Goal: Task Accomplishment & Management: Manage account settings

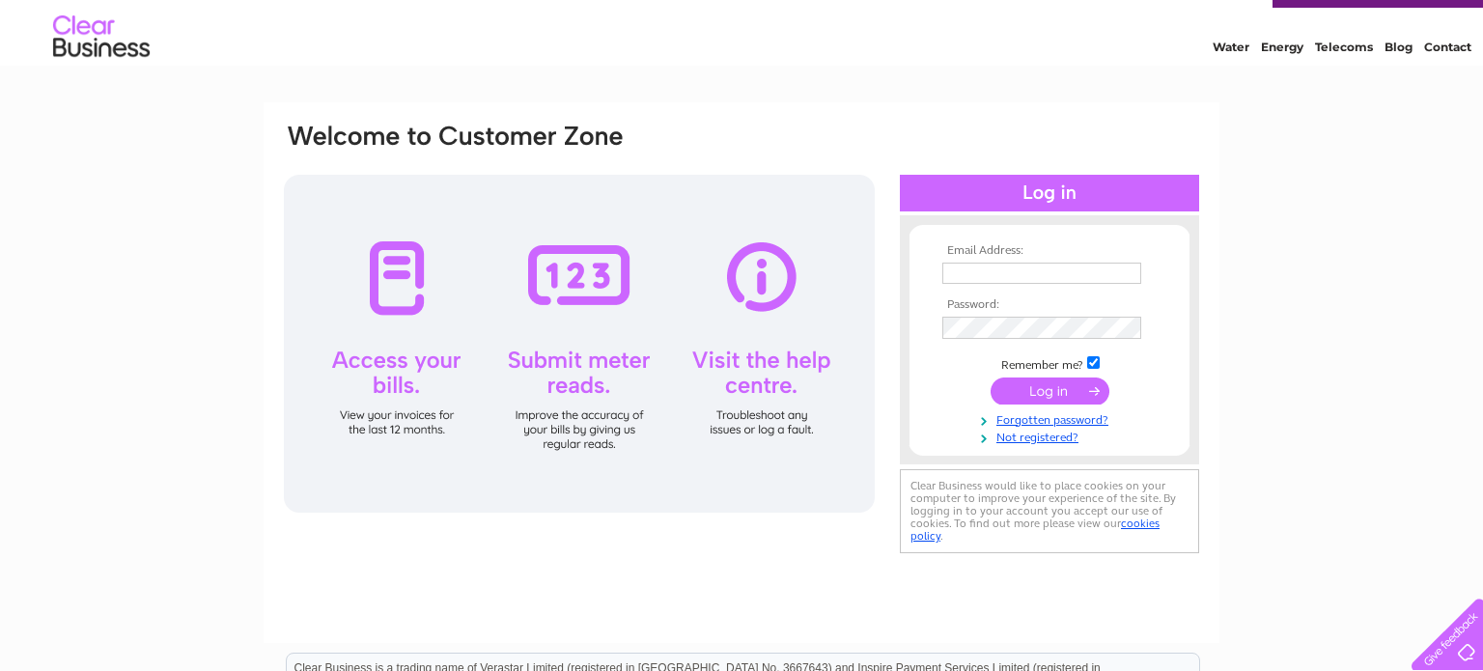
scroll to position [50, 0]
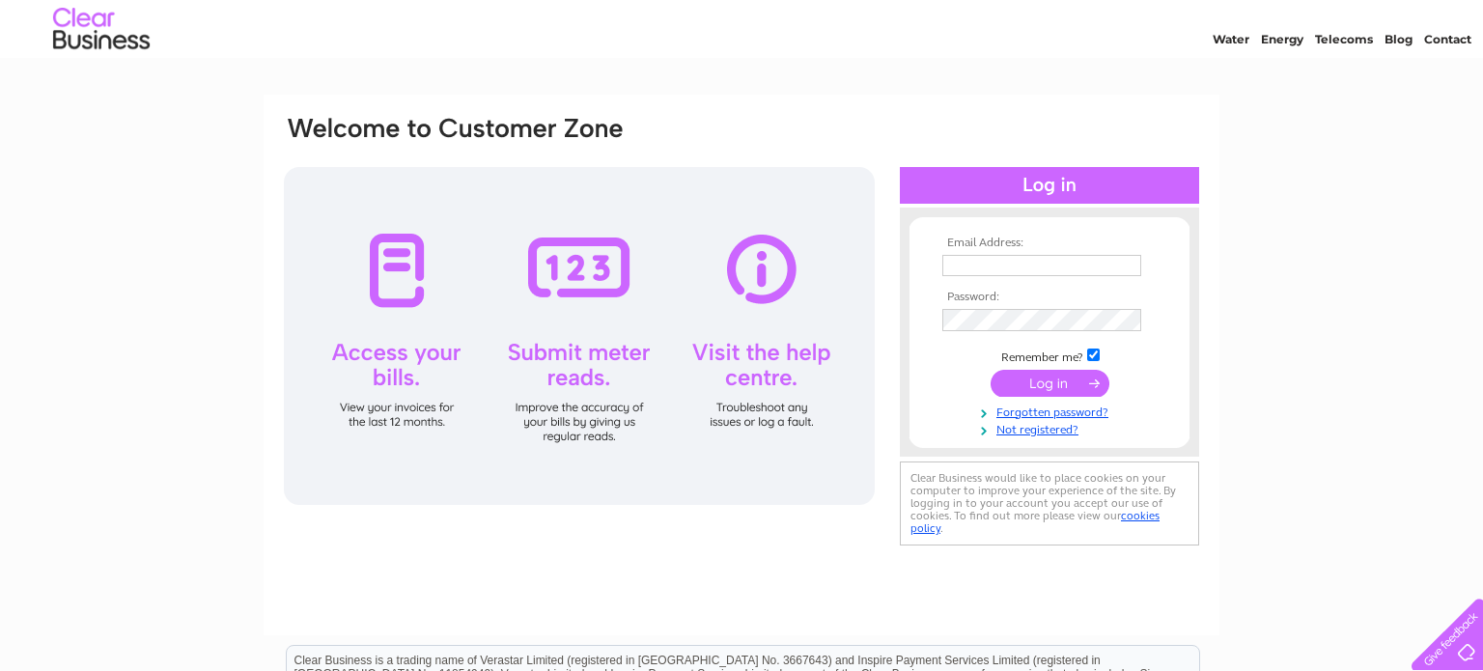
type input "[EMAIL_ADDRESS][DOMAIN_NAME]"
click at [1086, 381] on input "submit" at bounding box center [1050, 383] width 119 height 27
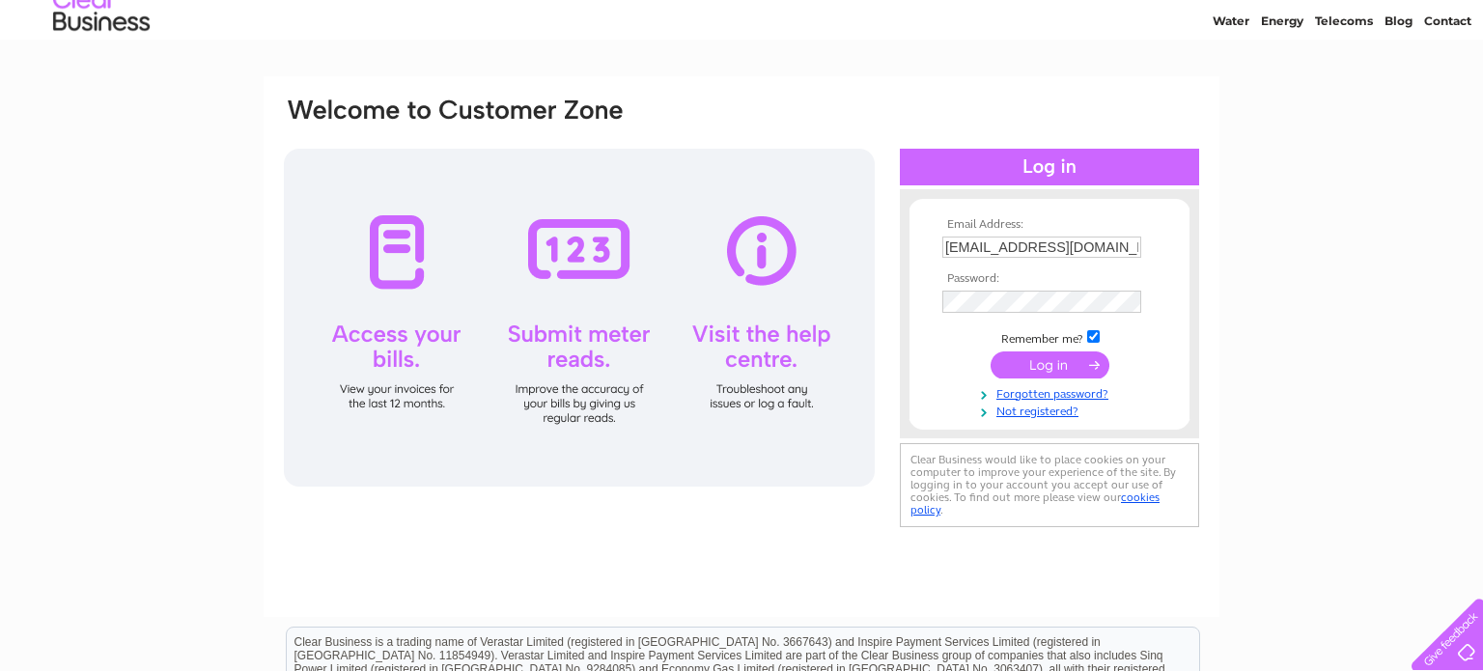
scroll to position [71, 0]
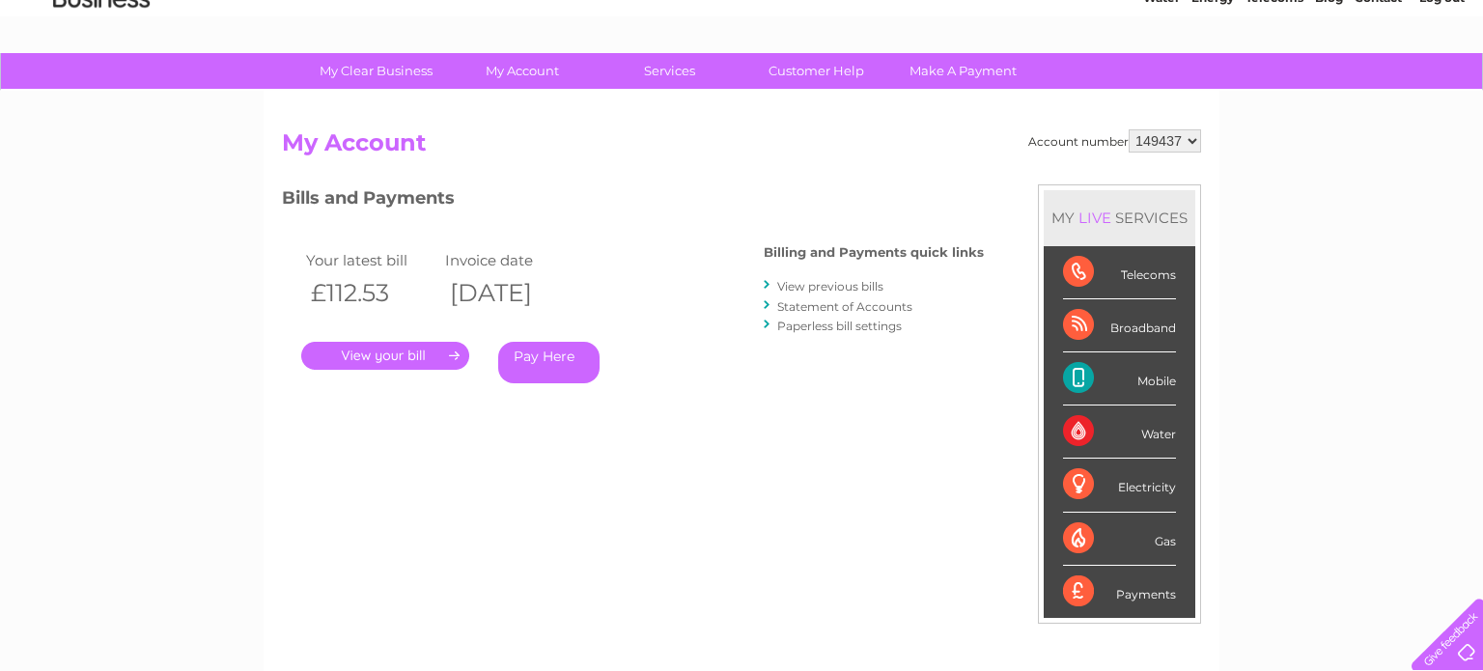
scroll to position [88, 0]
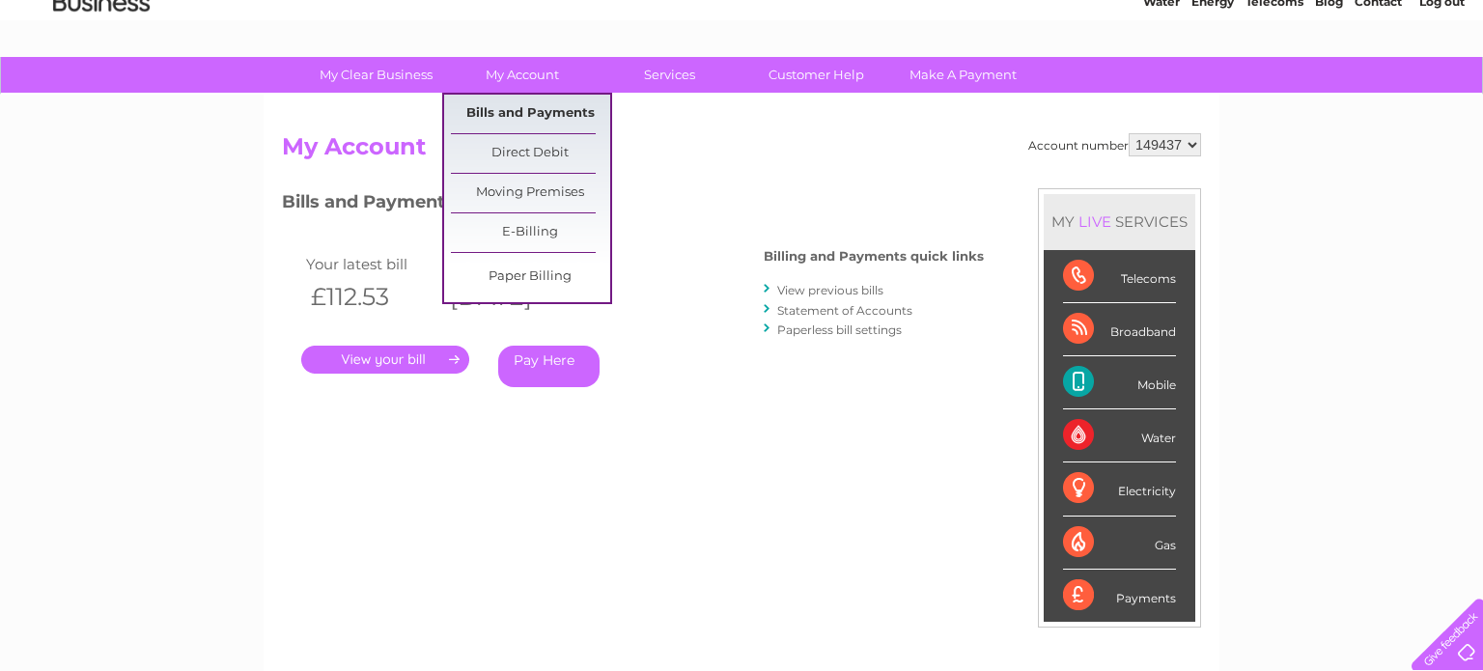
click at [513, 107] on link "Bills and Payments" at bounding box center [530, 114] width 159 height 39
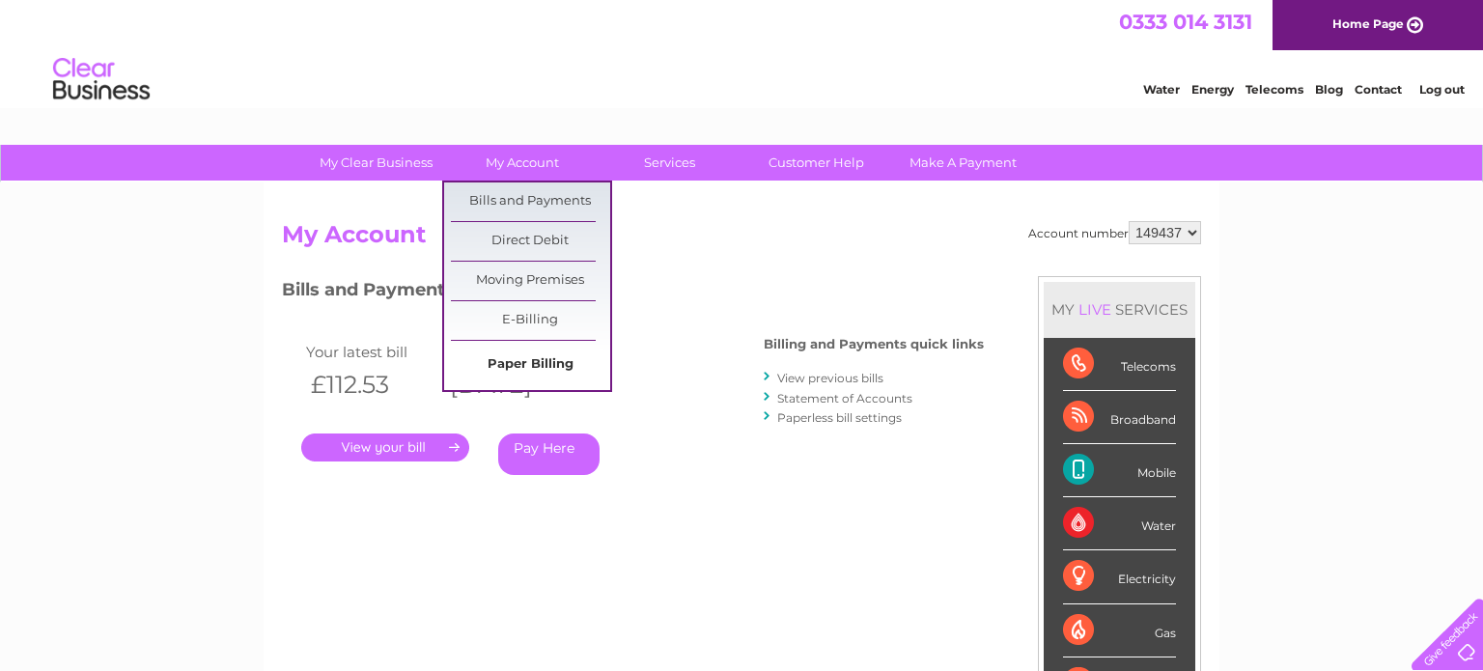
click at [544, 363] on link "Paper Billing" at bounding box center [530, 365] width 159 height 39
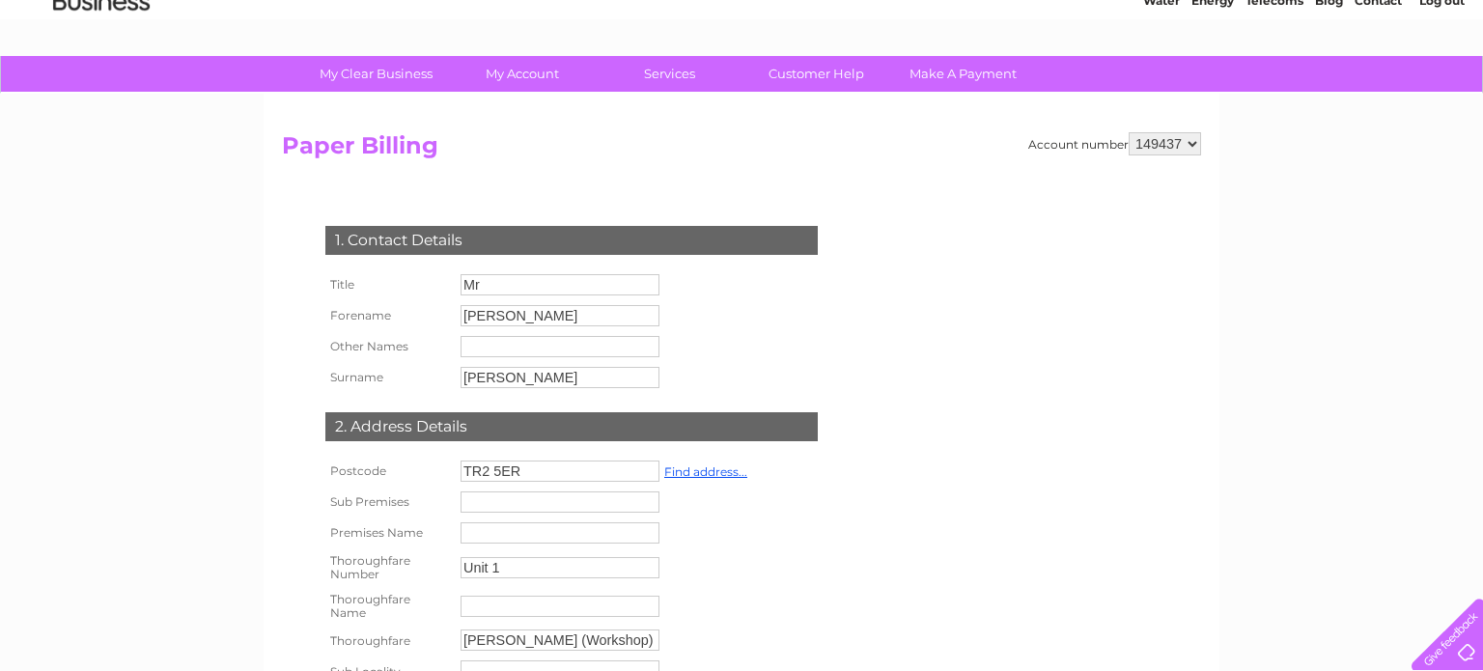
scroll to position [25, 0]
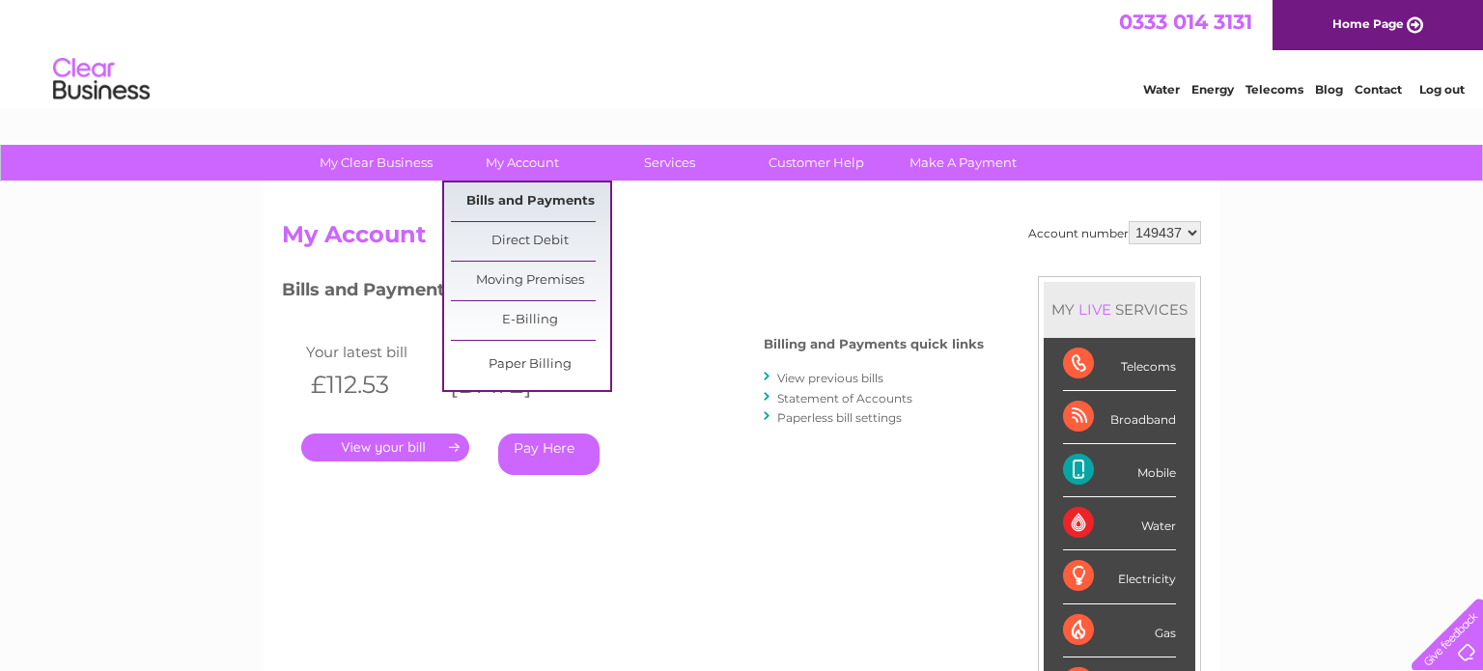
click at [550, 203] on link "Bills and Payments" at bounding box center [530, 202] width 159 height 39
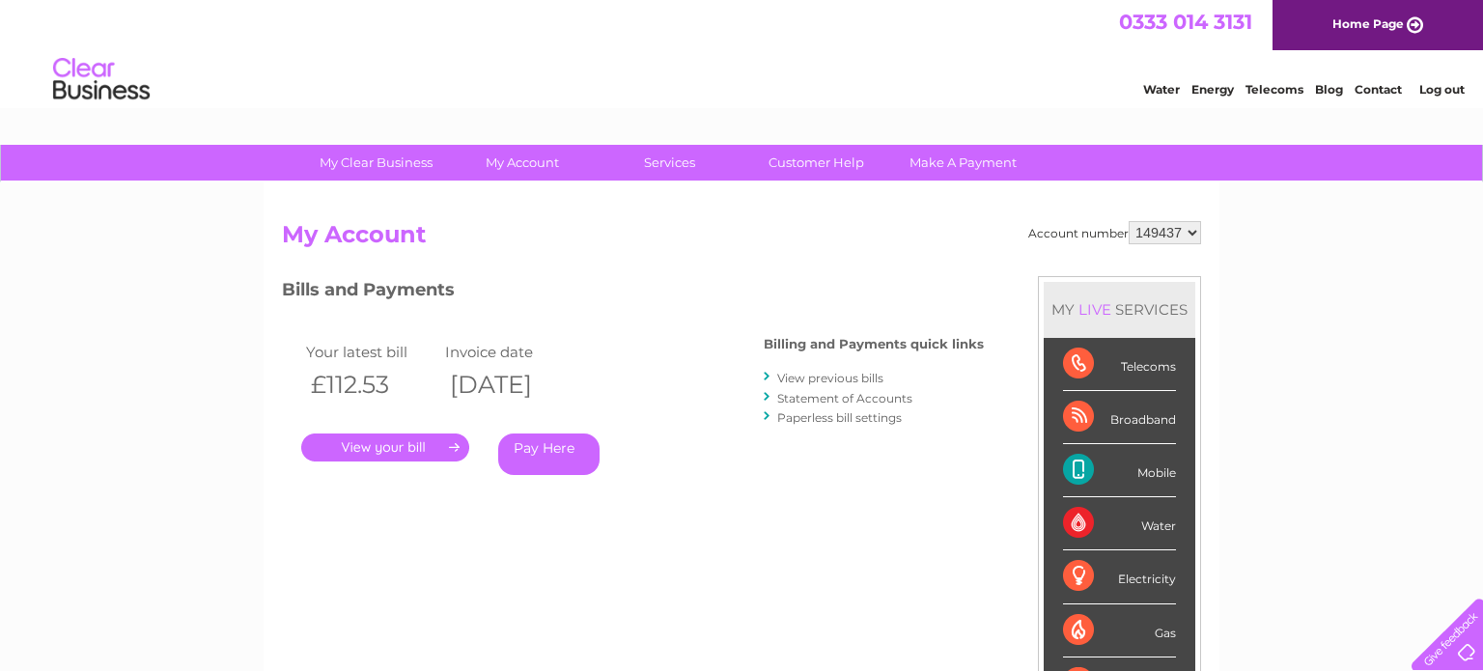
click at [400, 445] on link "." at bounding box center [385, 448] width 168 height 28
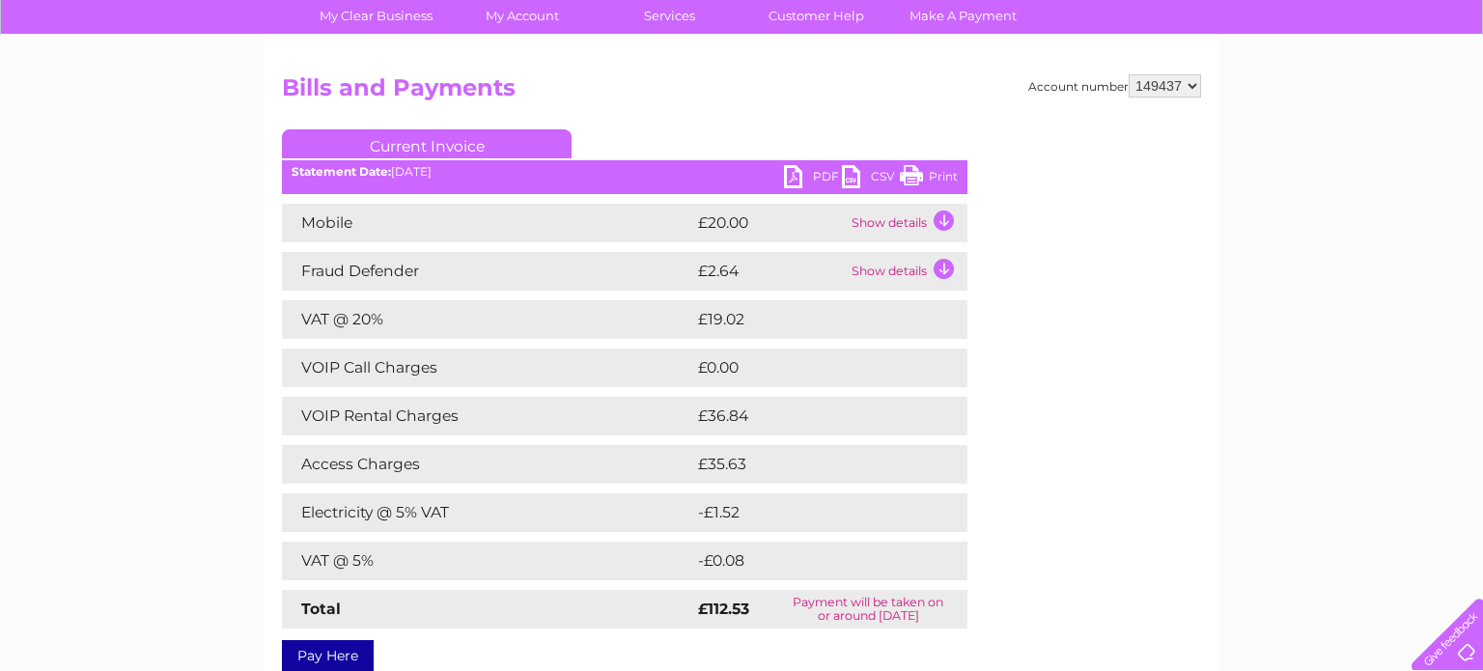
scroll to position [147, 0]
click at [919, 172] on link "Print" at bounding box center [929, 179] width 58 height 28
click at [909, 172] on link "Print" at bounding box center [929, 179] width 58 height 28
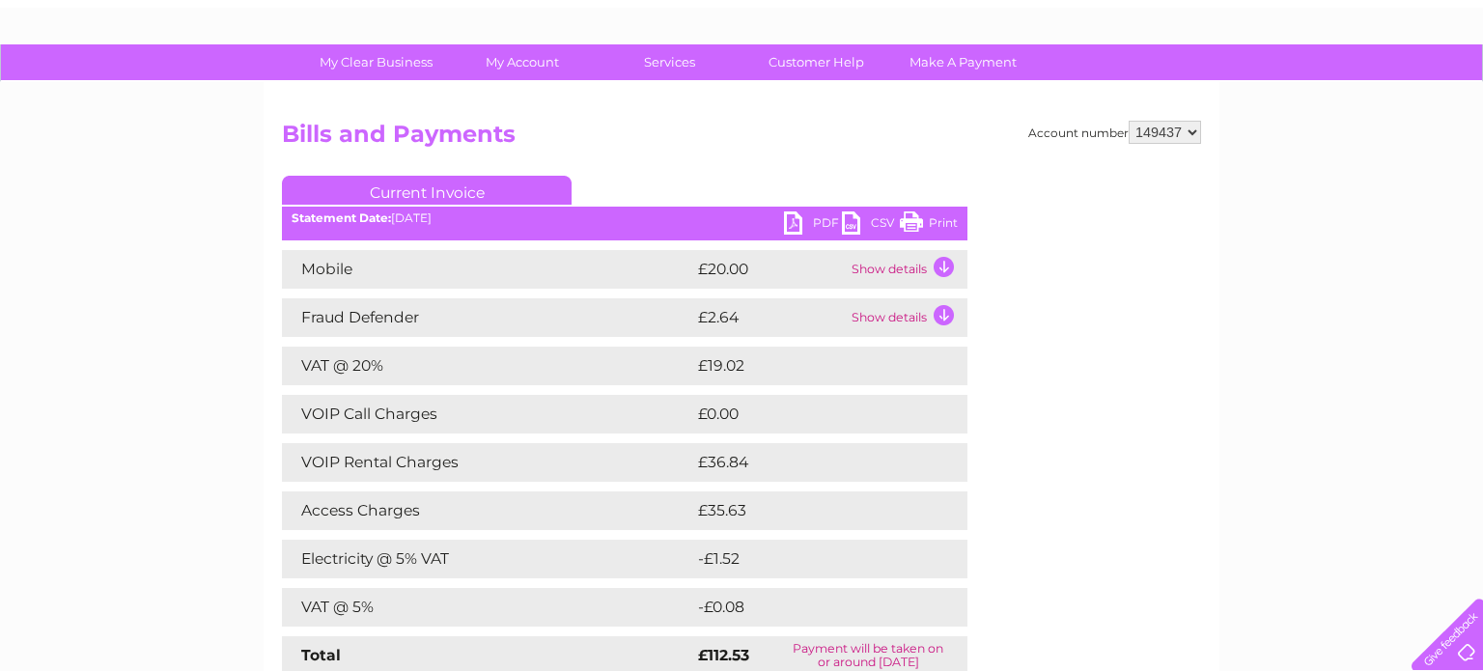
scroll to position [58, 0]
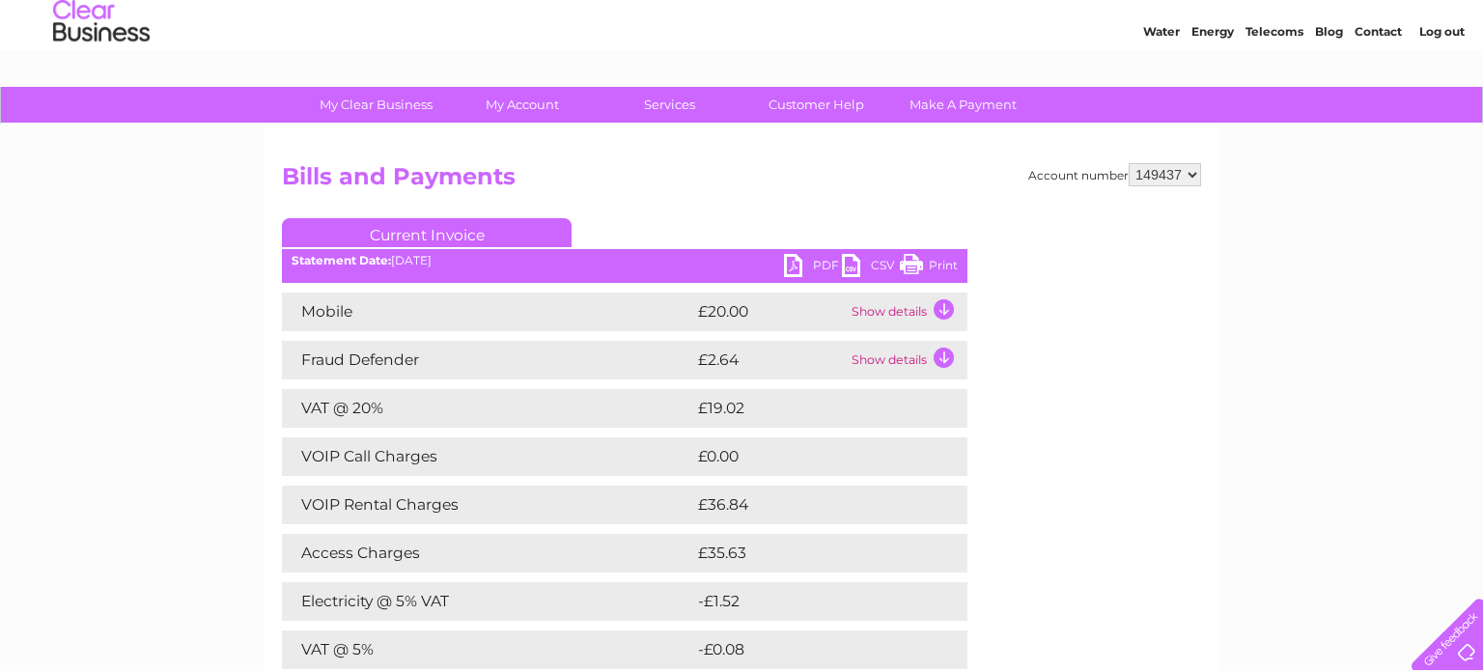
click at [905, 262] on link "Print" at bounding box center [929, 268] width 58 height 28
click at [917, 261] on link "Print" at bounding box center [929, 268] width 58 height 28
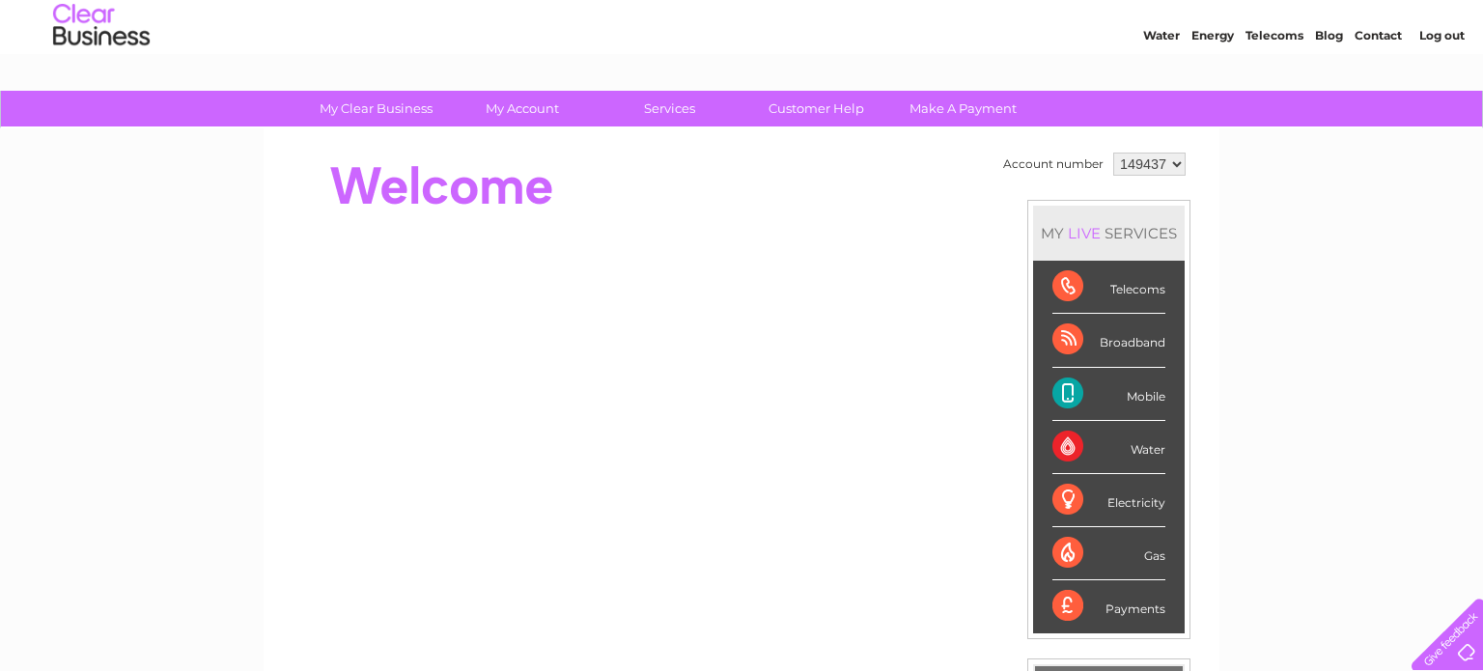
scroll to position [66, 0]
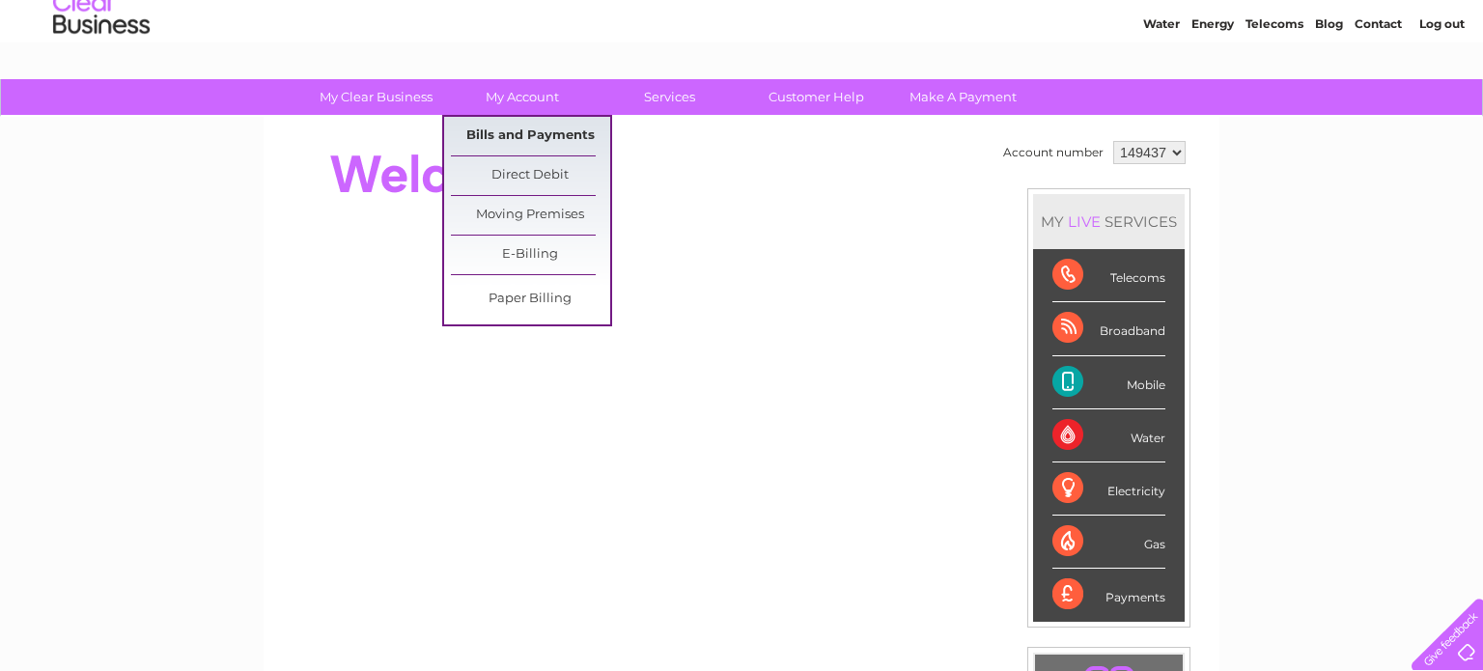
click at [496, 133] on link "Bills and Payments" at bounding box center [530, 136] width 159 height 39
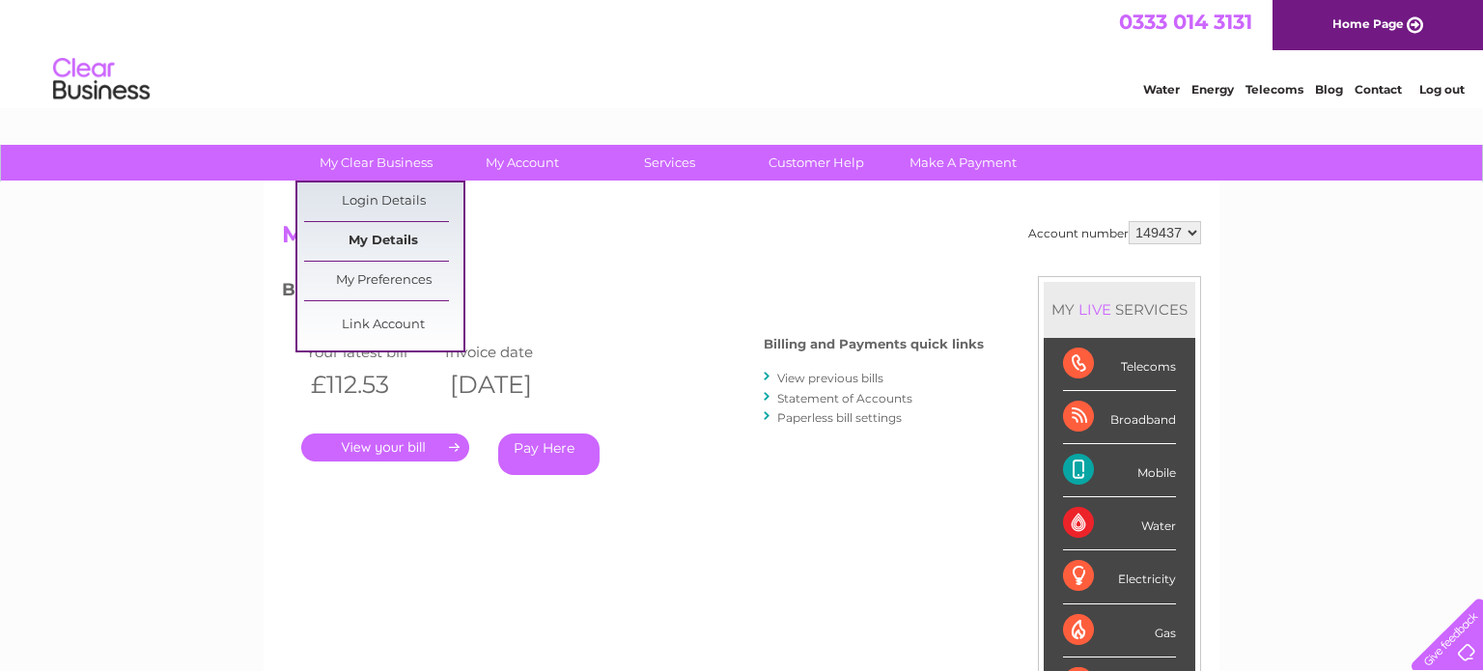
click at [390, 244] on link "My Details" at bounding box center [383, 241] width 159 height 39
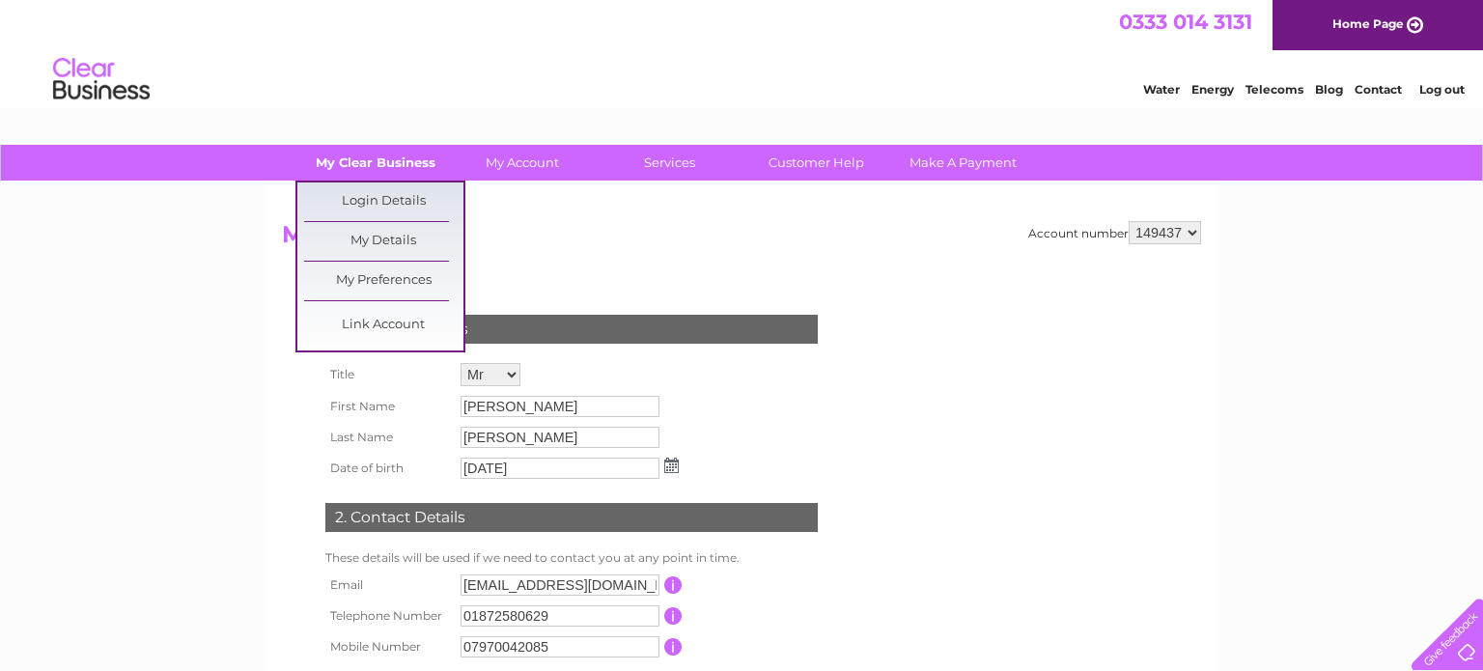
click at [409, 166] on link "My Clear Business" at bounding box center [375, 163] width 159 height 36
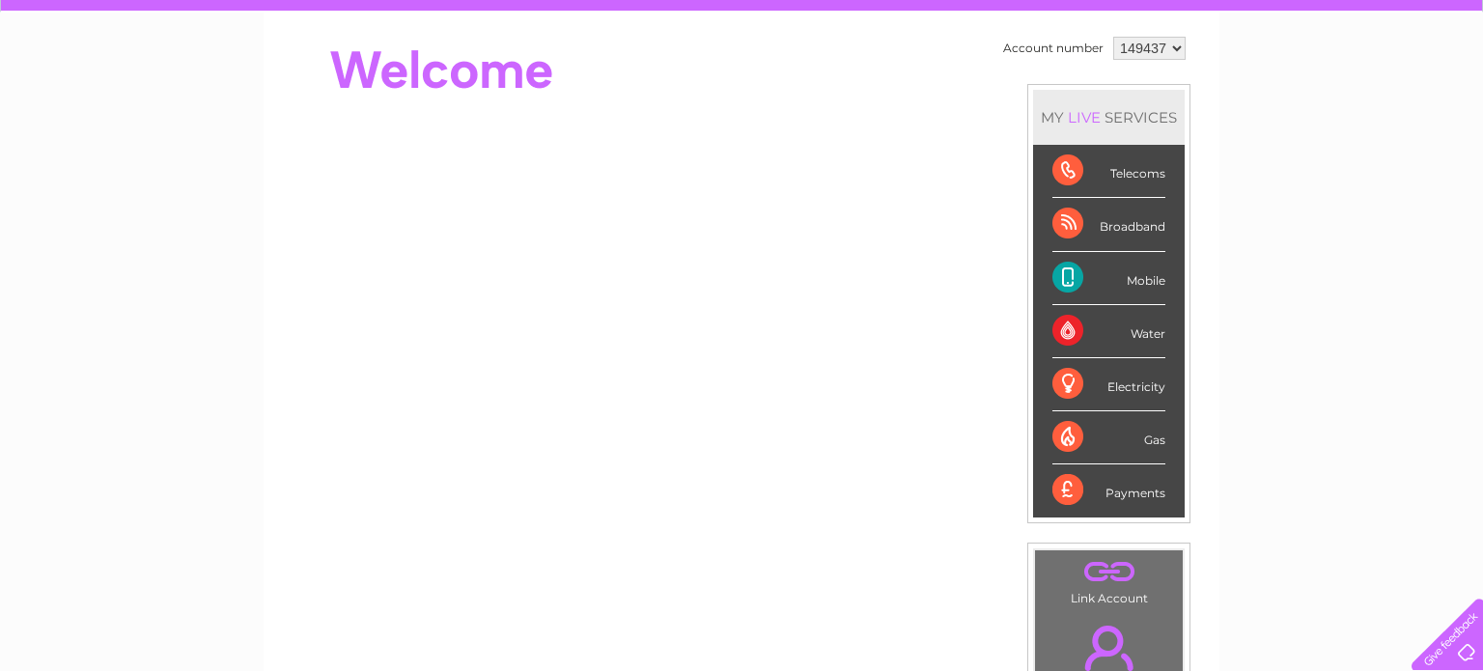
scroll to position [172, 0]
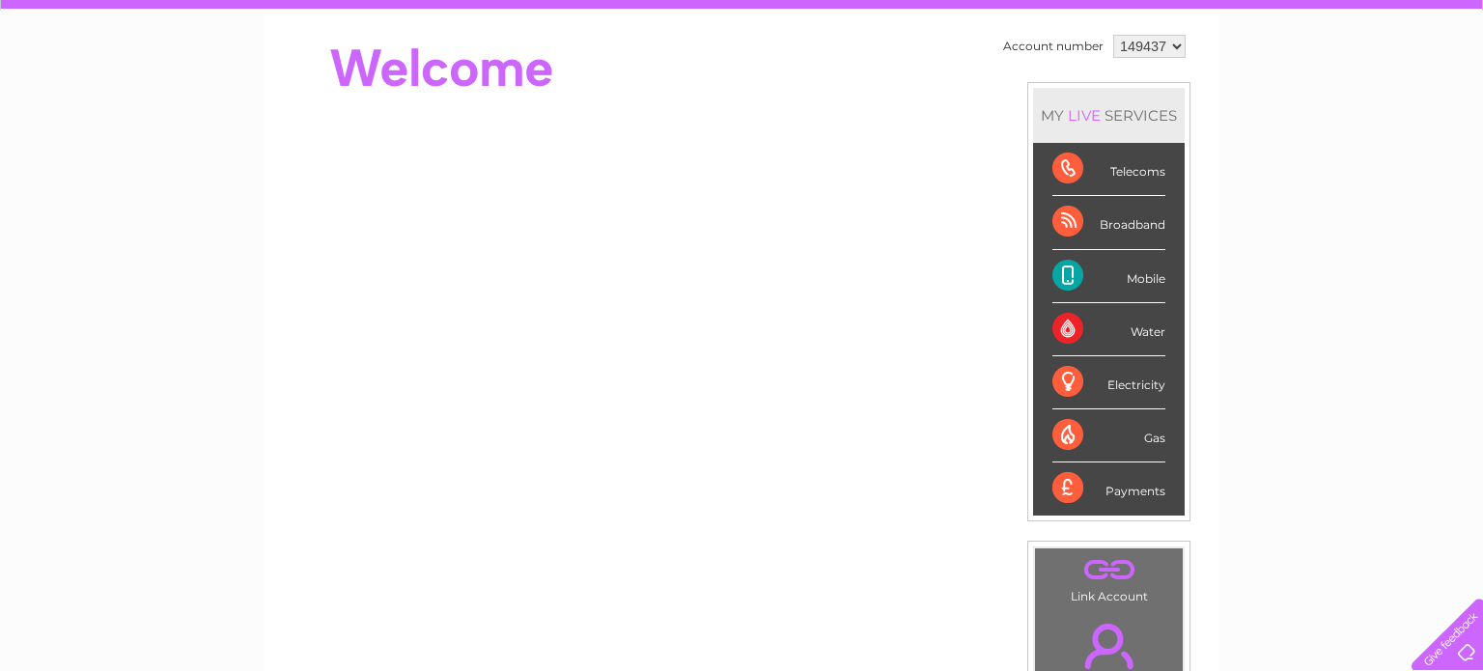
click at [1117, 387] on div "Electricity" at bounding box center [1109, 382] width 113 height 53
click at [1060, 380] on div "Electricity" at bounding box center [1109, 382] width 113 height 53
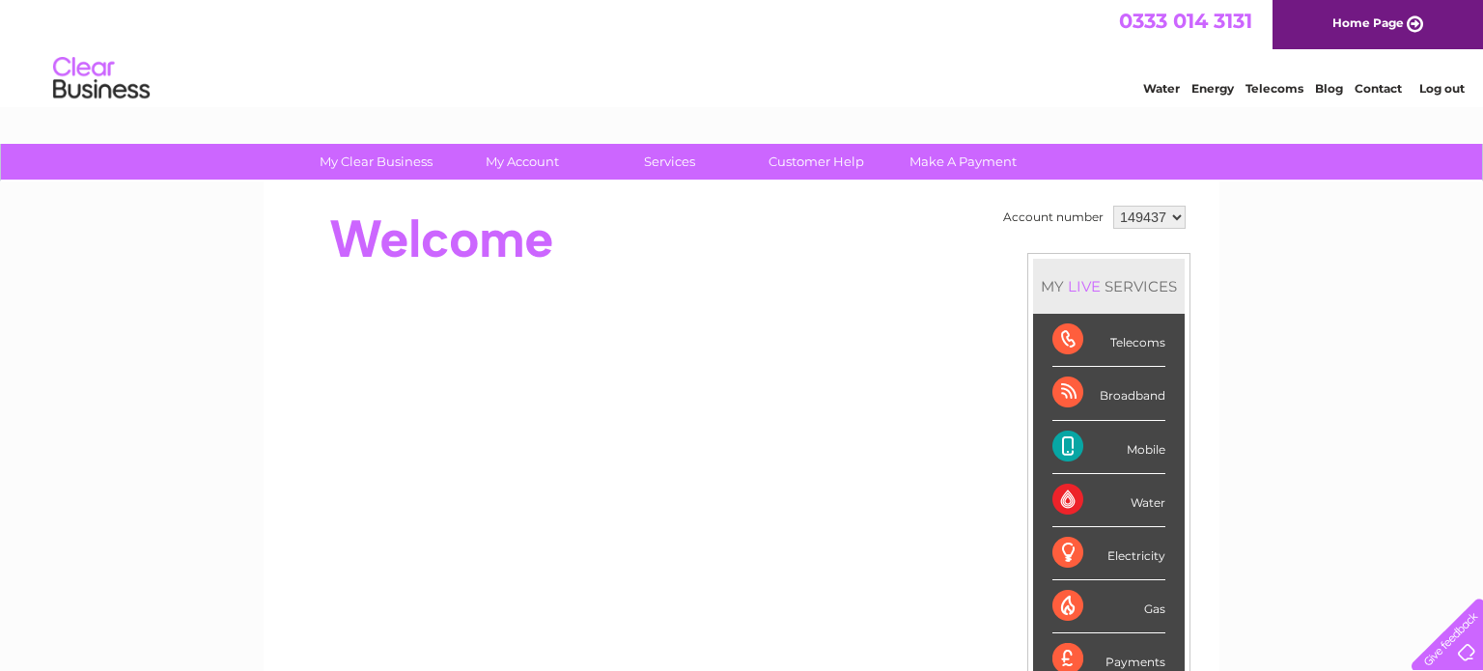
scroll to position [0, 0]
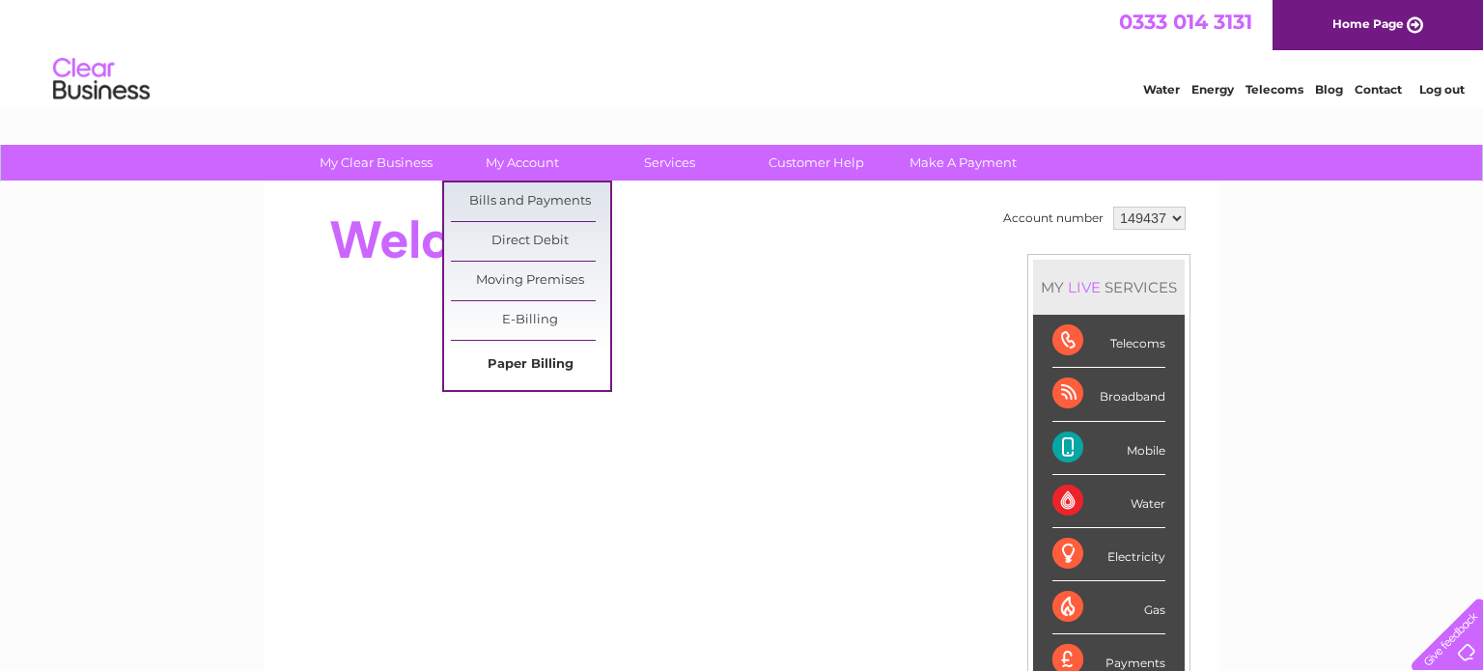
click at [538, 361] on link "Paper Billing" at bounding box center [530, 365] width 159 height 39
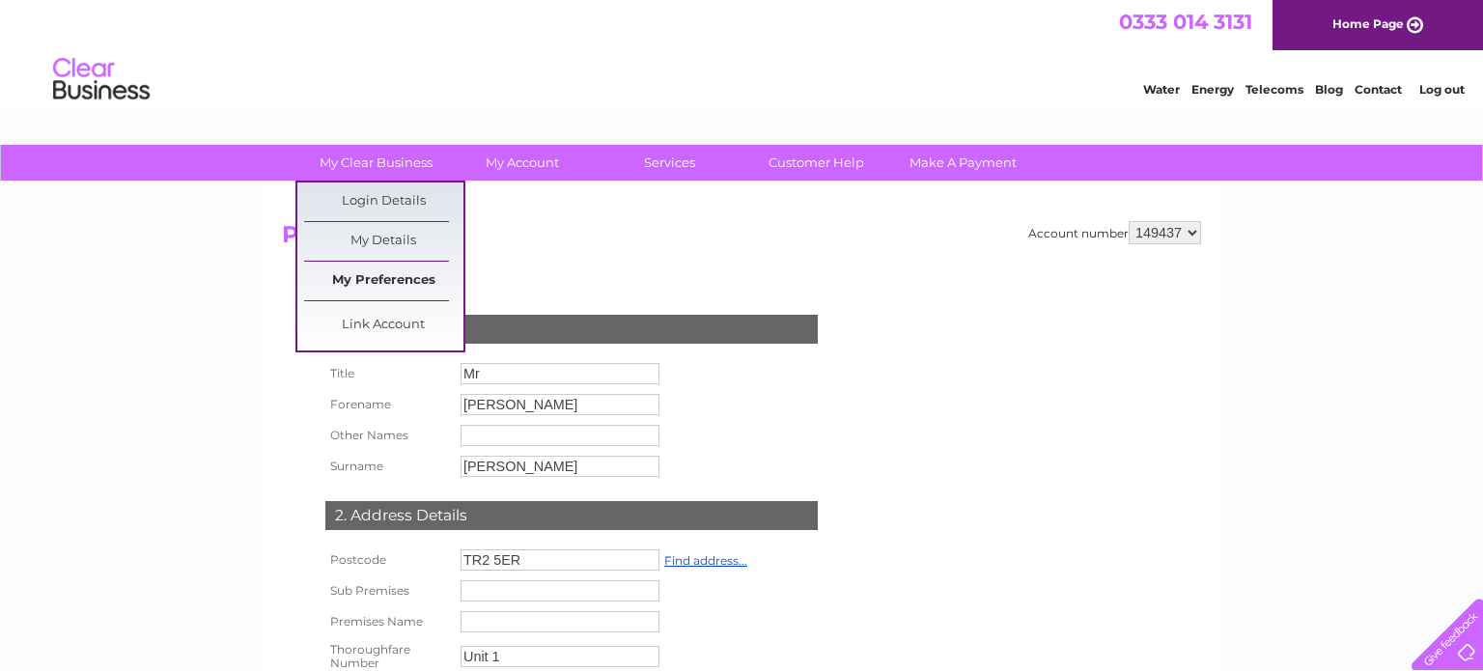
click at [387, 285] on link "My Preferences" at bounding box center [383, 281] width 159 height 39
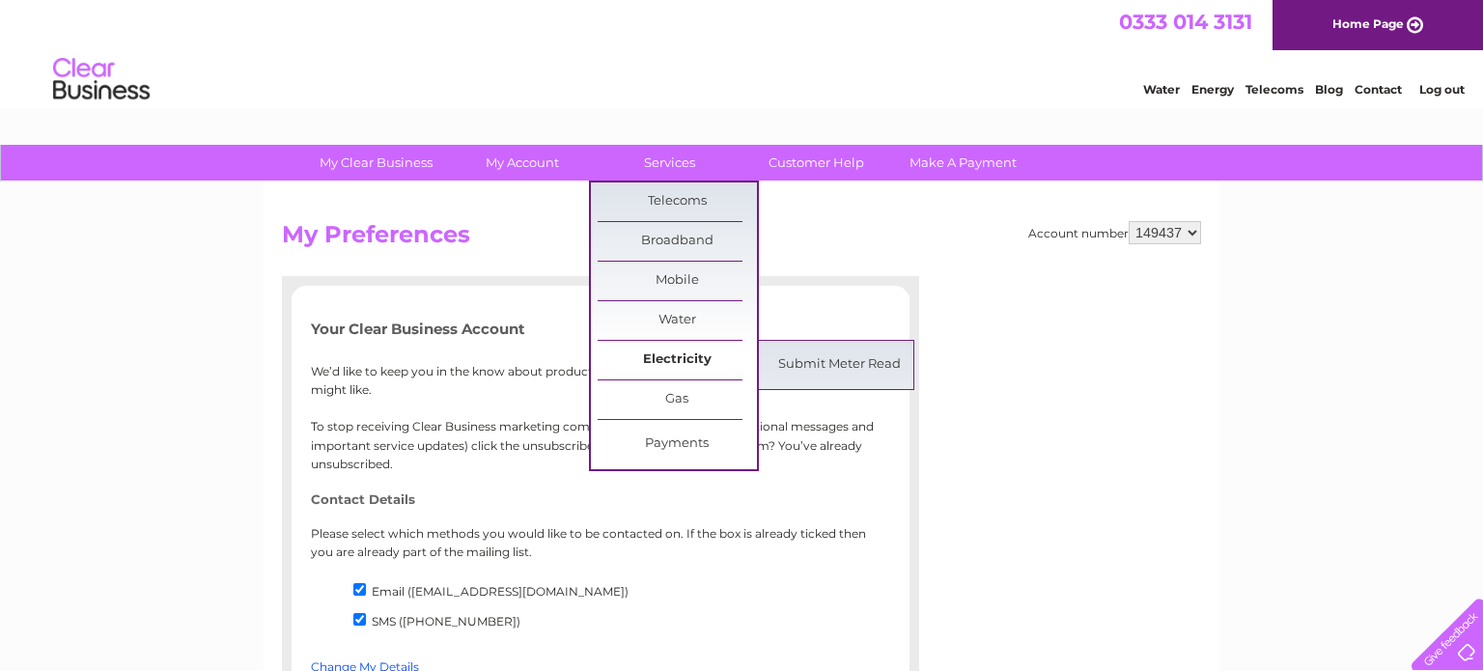
click link "Electricity"
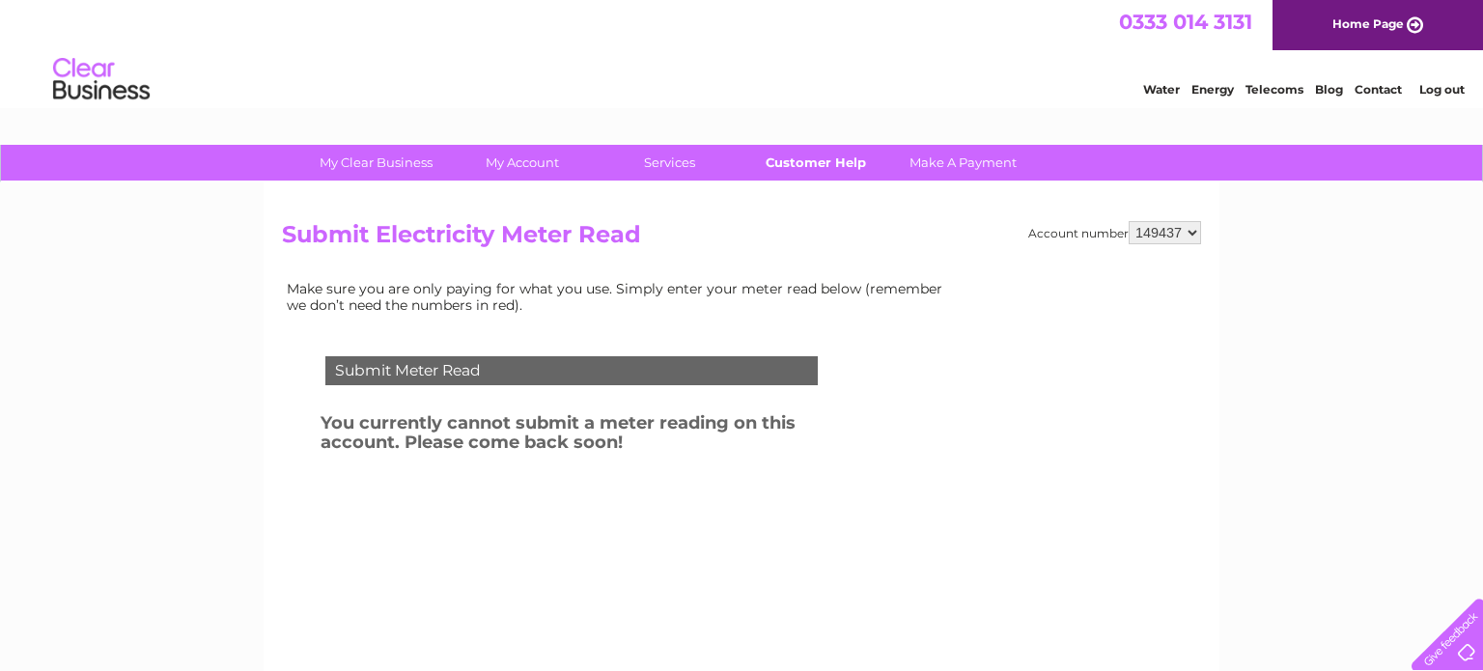
click at [829, 164] on link "Customer Help" at bounding box center [816, 163] width 159 height 36
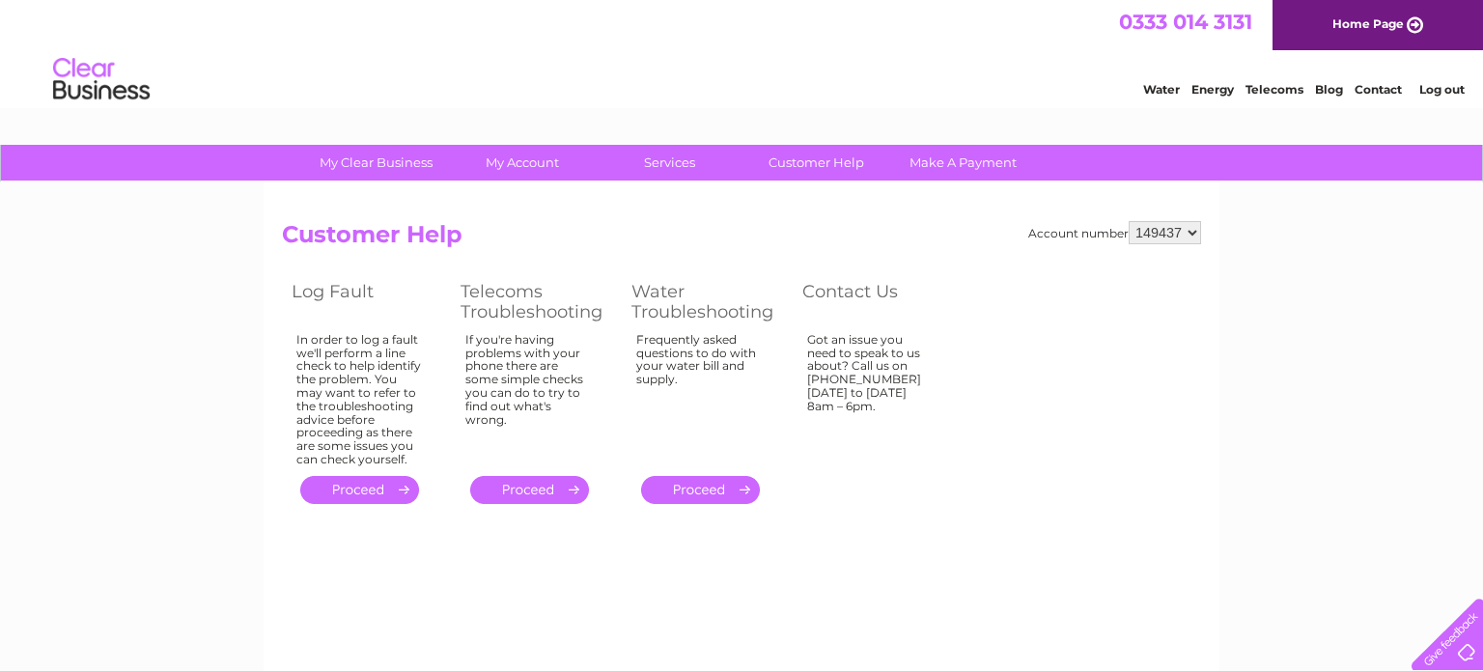
click at [1219, 87] on link "Energy" at bounding box center [1213, 89] width 42 height 14
